Goal: Task Accomplishment & Management: Use online tool/utility

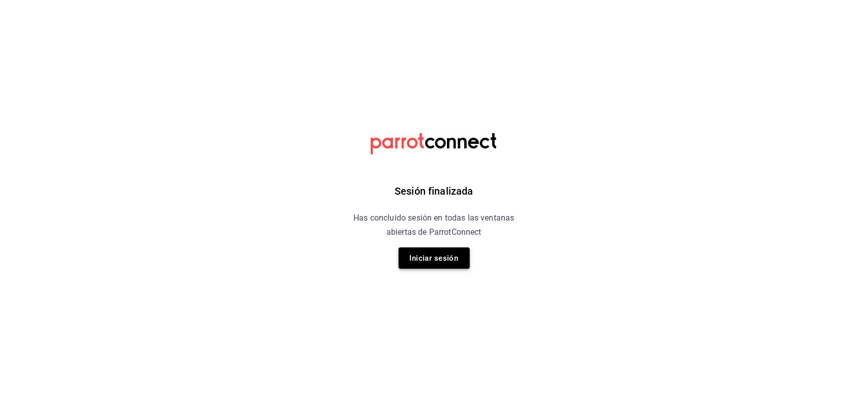
click at [434, 249] on button "Iniciar sesión" at bounding box center [434, 258] width 71 height 21
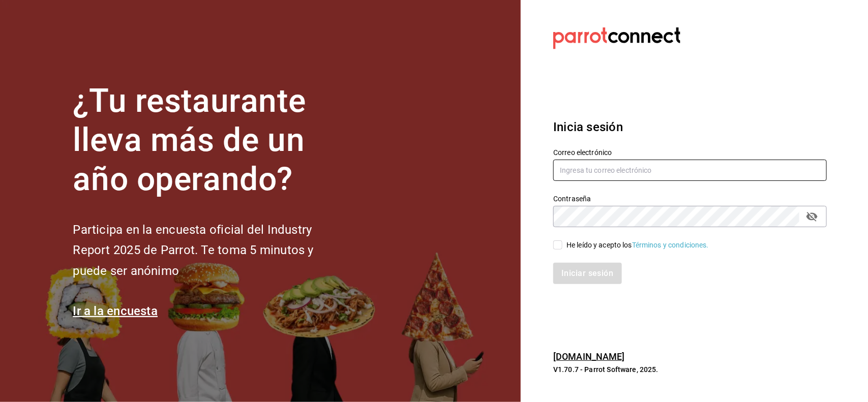
click at [585, 168] on input "text" at bounding box center [690, 170] width 274 height 21
type input "[PERSON_NAME][EMAIL_ADDRESS][PERSON_NAME][DOMAIN_NAME]"
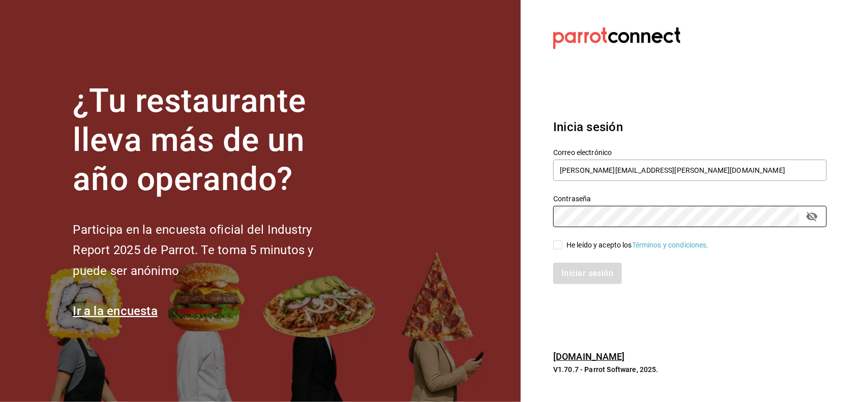
click at [581, 245] on div "He leído y acepto los Términos y condiciones." at bounding box center [637, 245] width 142 height 11
click at [562, 245] on input "He leído y acepto los Términos y condiciones." at bounding box center [557, 245] width 9 height 9
checkbox input "true"
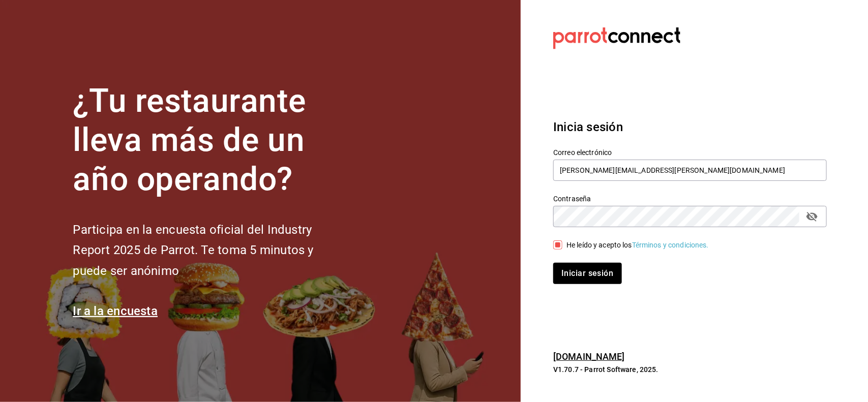
click at [829, 222] on section "Datos incorrectos. Verifica que tu Correo o Contraseña estén bien escritos. Ini…" at bounding box center [686, 201] width 330 height 402
click at [814, 220] on icon "passwordField" at bounding box center [811, 217] width 11 height 10
click at [597, 270] on button "Iniciar sesión" at bounding box center [587, 273] width 69 height 21
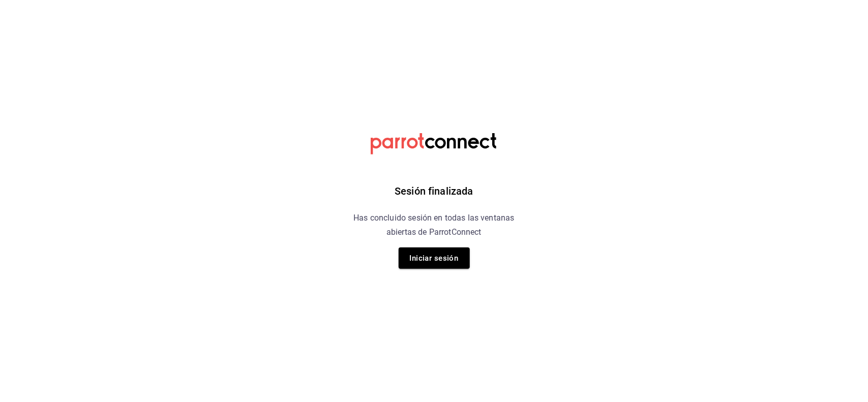
click at [446, 278] on div "Sesión finalizada Has concluido sesión en todas las ventanas abiertas de Parrot…" at bounding box center [434, 201] width 257 height 402
click at [446, 267] on button "Iniciar sesión" at bounding box center [434, 258] width 71 height 21
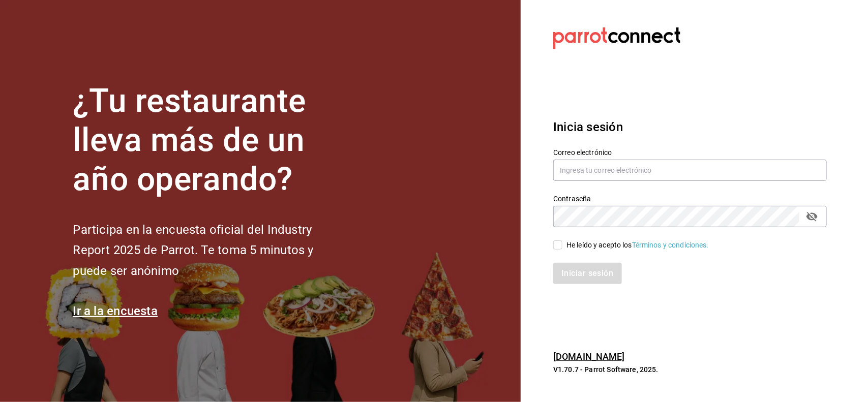
click at [629, 154] on label "Correo electrónico" at bounding box center [690, 152] width 274 height 7
click at [626, 158] on div "Correo electrónico" at bounding box center [690, 165] width 274 height 34
click at [620, 167] on input "text" at bounding box center [690, 170] width 274 height 21
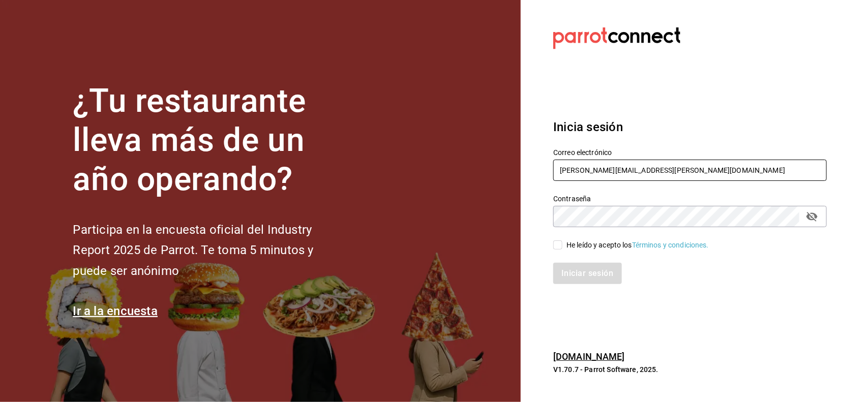
type input "[PERSON_NAME][EMAIL_ADDRESS][PERSON_NAME][DOMAIN_NAME]"
click at [598, 248] on div "He leído y acepto los Términos y condiciones." at bounding box center [637, 245] width 142 height 11
click at [562, 248] on input "He leído y acepto los Términos y condiciones." at bounding box center [557, 245] width 9 height 9
checkbox input "true"
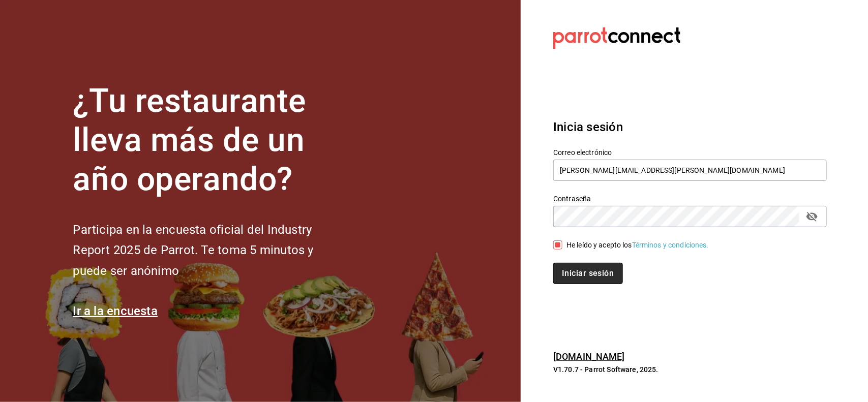
click at [604, 278] on button "Iniciar sesión" at bounding box center [587, 273] width 69 height 21
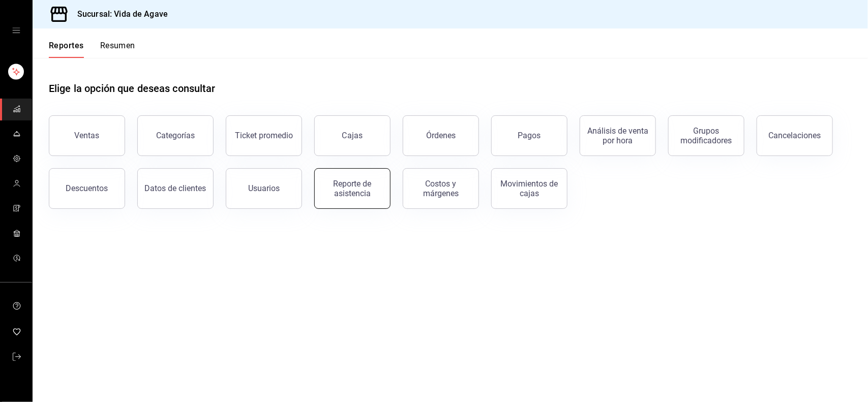
click at [388, 204] on div "Reporte de asistencia" at bounding box center [346, 182] width 88 height 53
click at [375, 199] on button "Reporte de asistencia" at bounding box center [352, 188] width 76 height 41
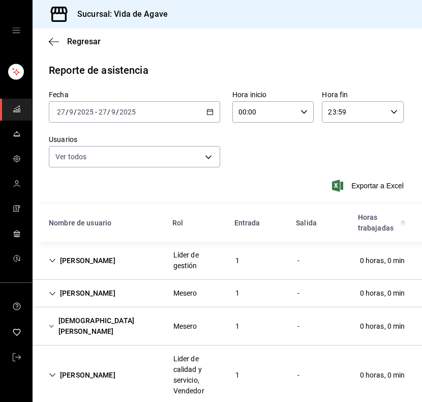
click at [170, 117] on div "[DATE] [DATE] - [DATE] [DATE]" at bounding box center [134, 111] width 171 height 21
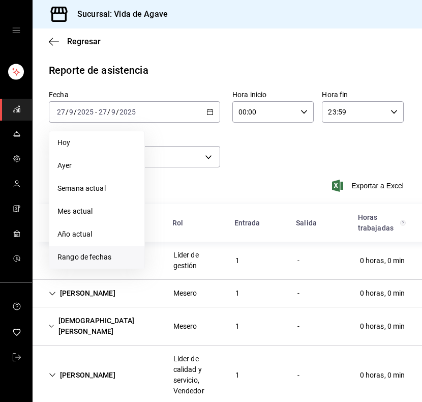
click at [95, 257] on span "Rango de fechas" at bounding box center [96, 257] width 79 height 11
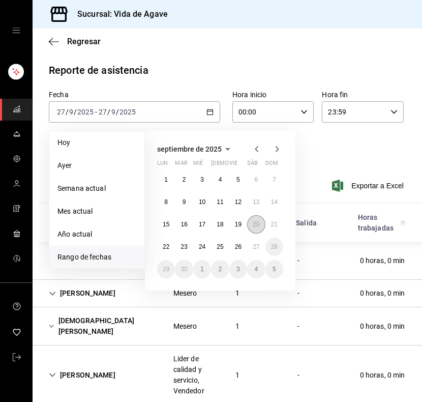
click at [255, 223] on abbr "20" at bounding box center [256, 224] width 7 height 7
click at [237, 244] on abbr "26" at bounding box center [238, 246] width 7 height 7
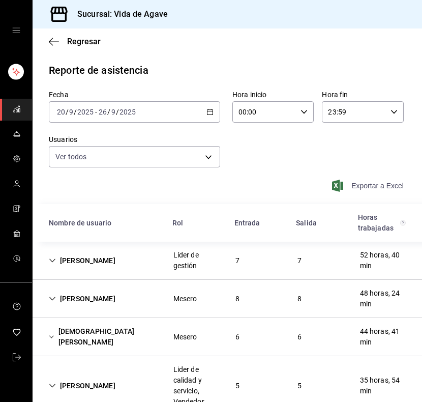
click at [369, 182] on span "Exportar a Excel" at bounding box center [369, 185] width 70 height 12
